Goal: Information Seeking & Learning: Learn about a topic

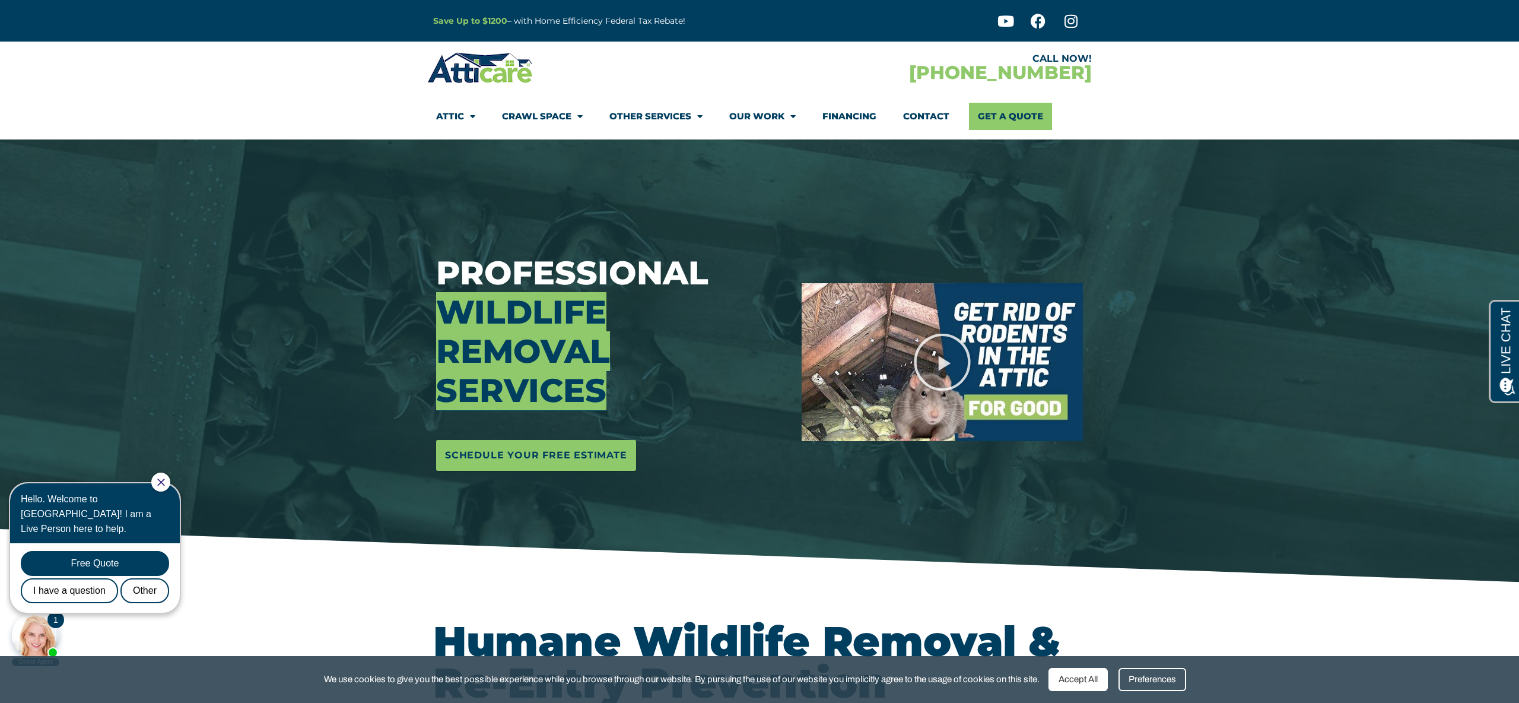
click at [1175, 264] on div at bounding box center [759, 361] width 1519 height 445
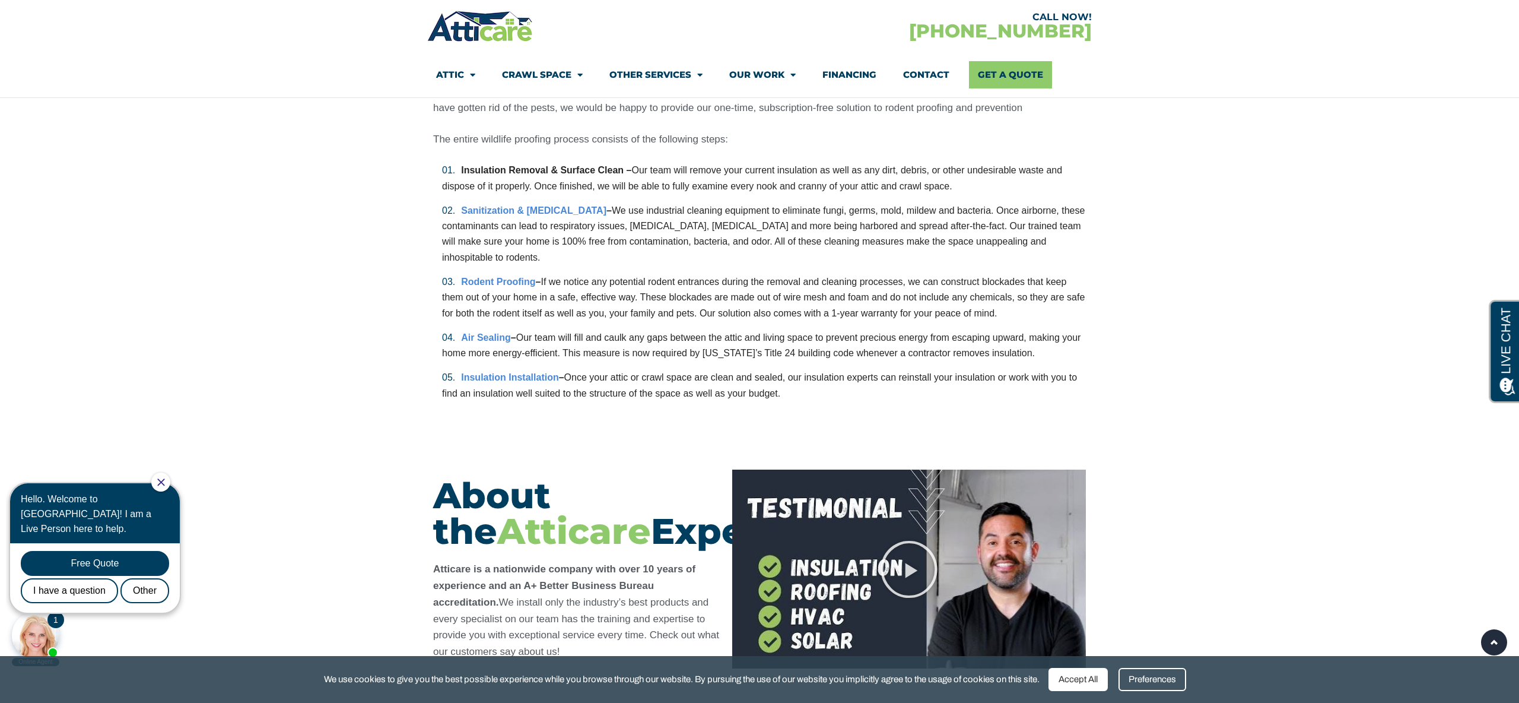
scroll to position [2967, 0]
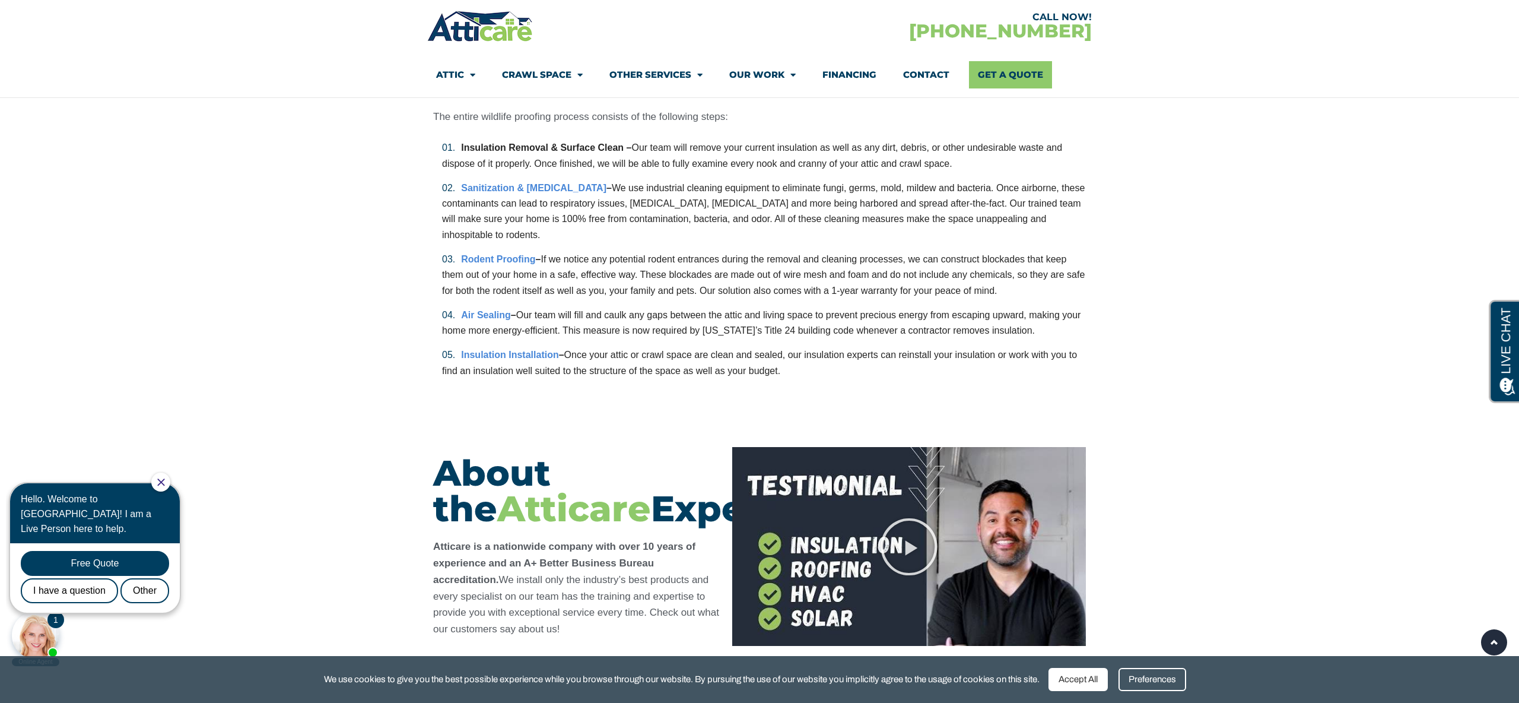
click at [1207, 366] on section "The Wildlife Proofing Process Prior to explaining the wildlife proofing process…" at bounding box center [759, 138] width 1519 height 569
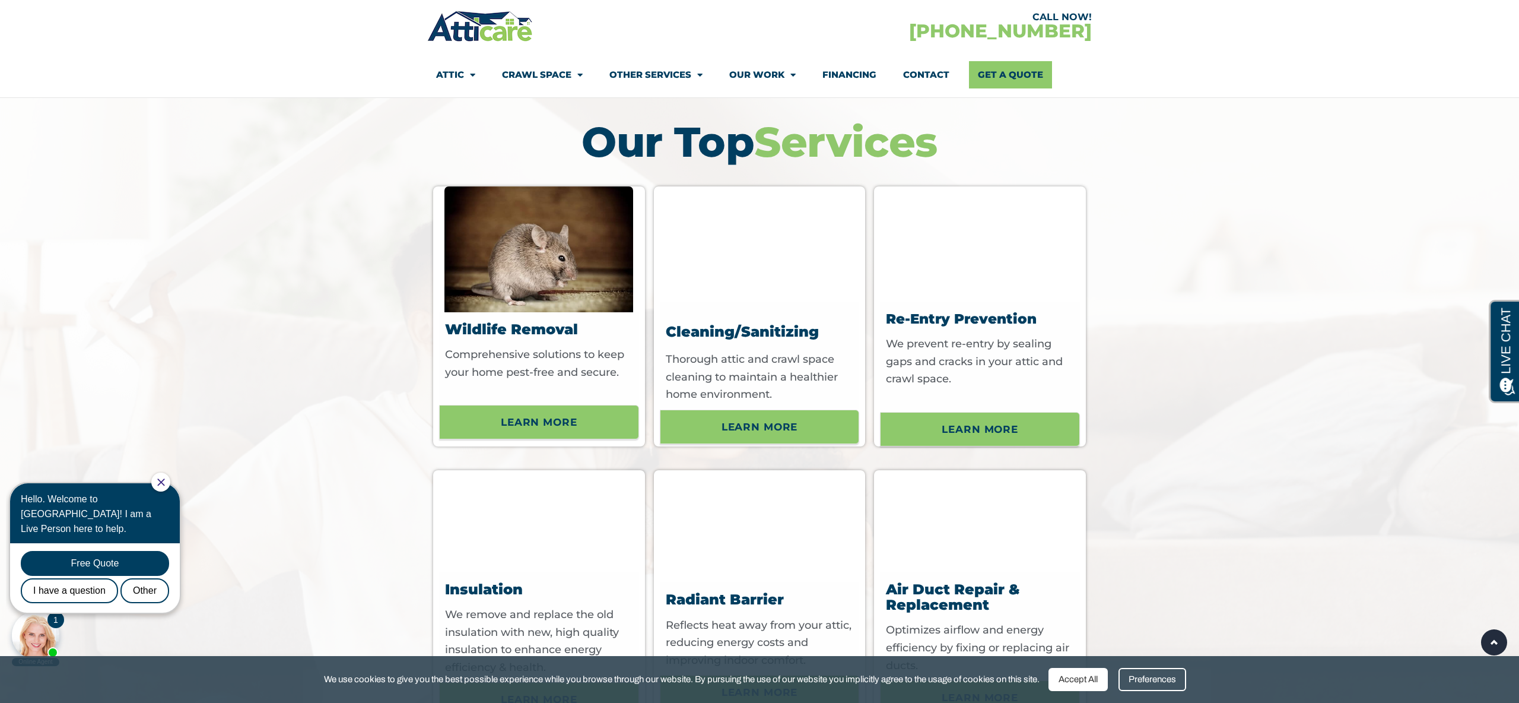
scroll to position [4100, 0]
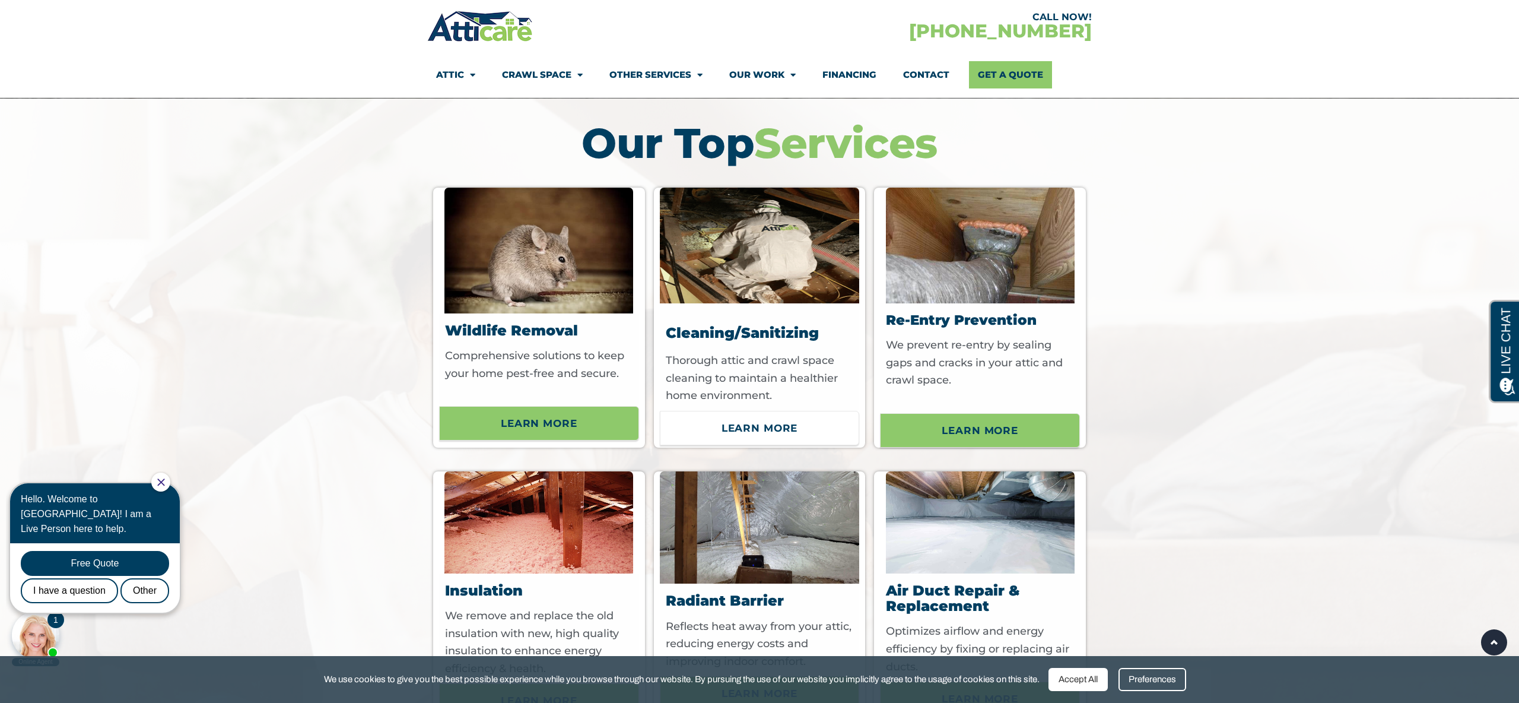
click at [810, 438] on span "Learn More" at bounding box center [759, 428] width 181 height 20
